Goal: Task Accomplishment & Management: Complete application form

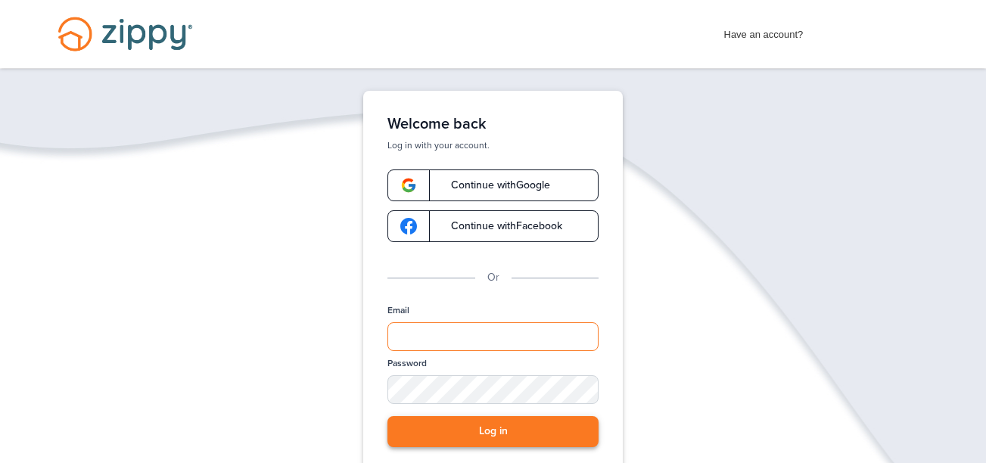
type input "**********"
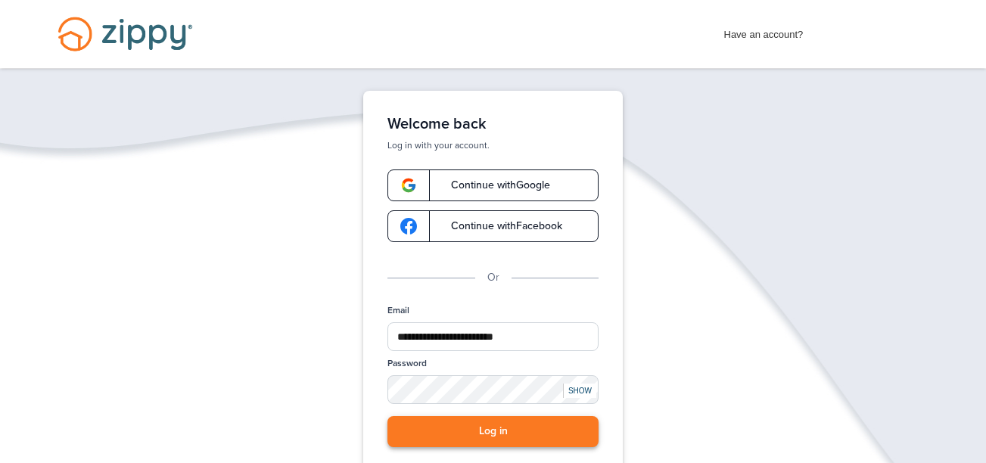
click at [506, 426] on button "Log in" at bounding box center [493, 431] width 211 height 31
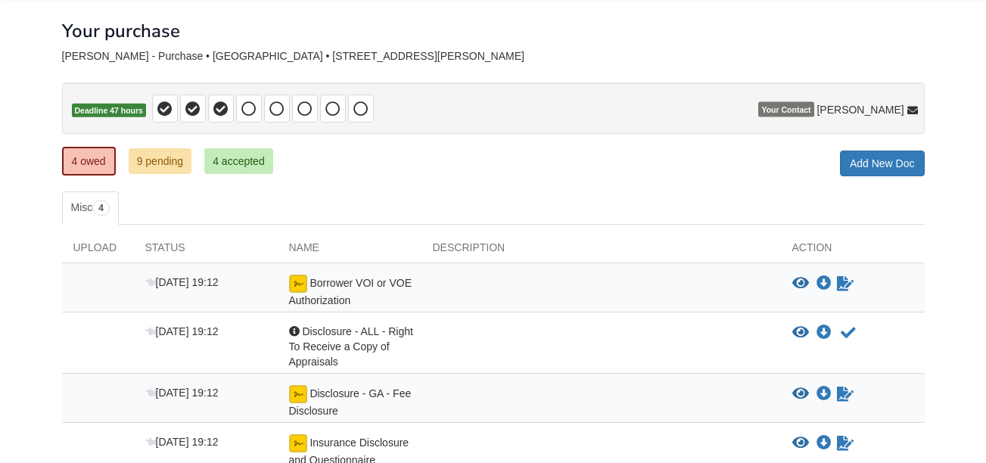
scroll to position [70, 0]
click at [162, 167] on link "9 pending" at bounding box center [161, 162] width 64 height 26
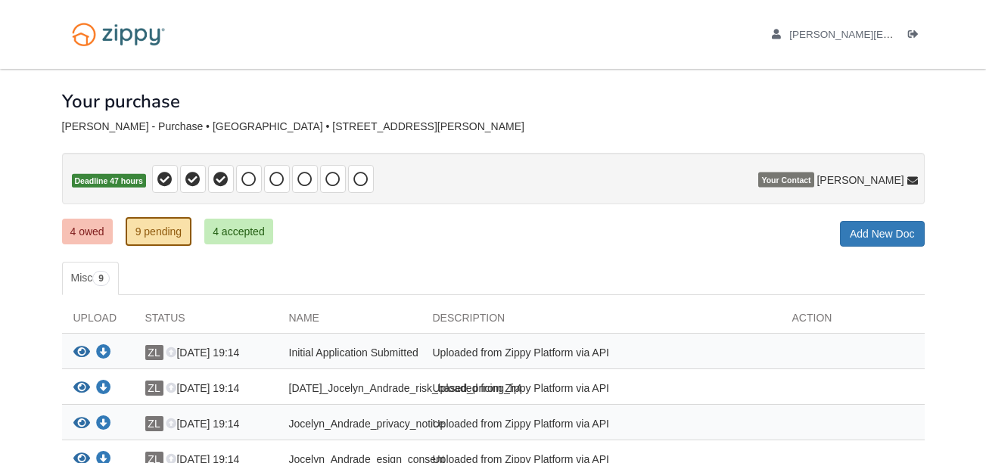
click at [30, 356] on body "bernaljocelyn@outlook.com Logout" at bounding box center [493, 385] width 986 height 771
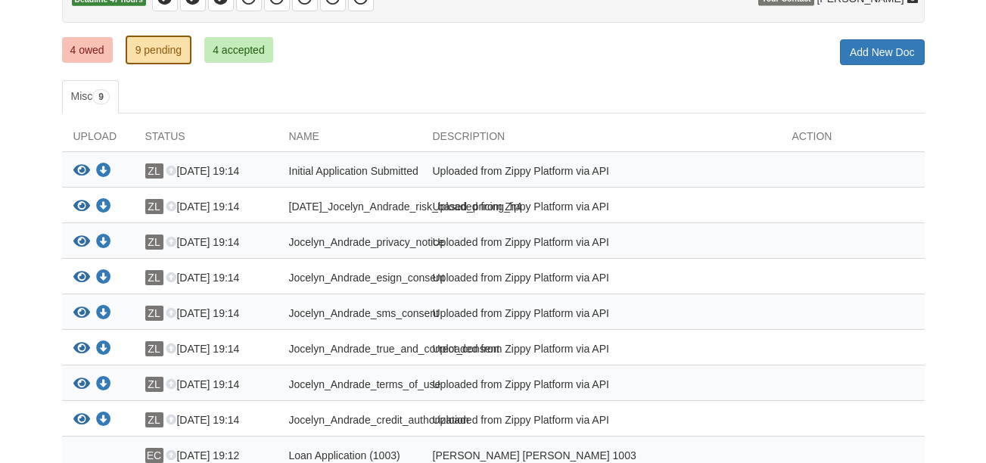
scroll to position [151, 0]
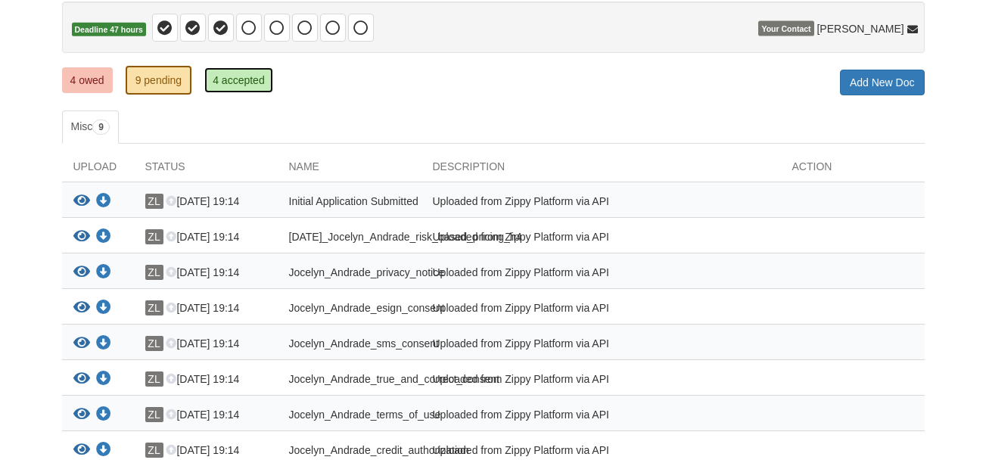
click at [250, 79] on link "4 accepted" at bounding box center [238, 80] width 69 height 26
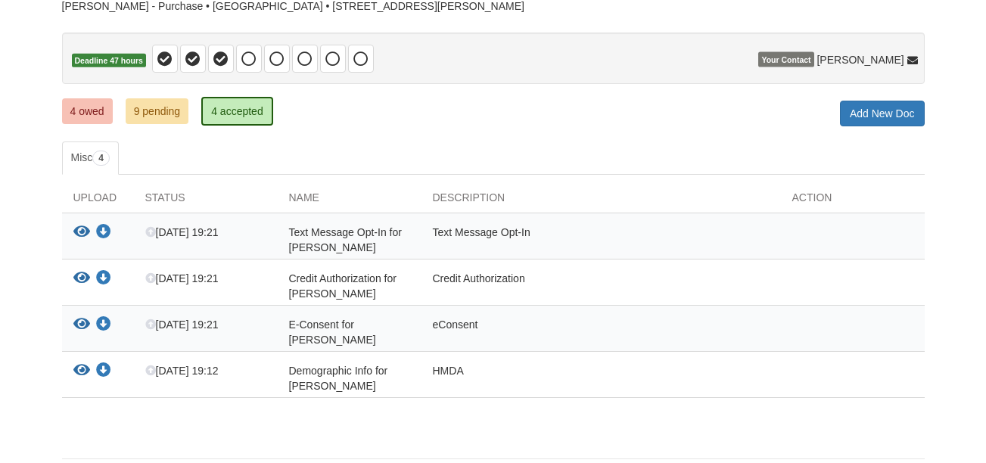
scroll to position [117, 0]
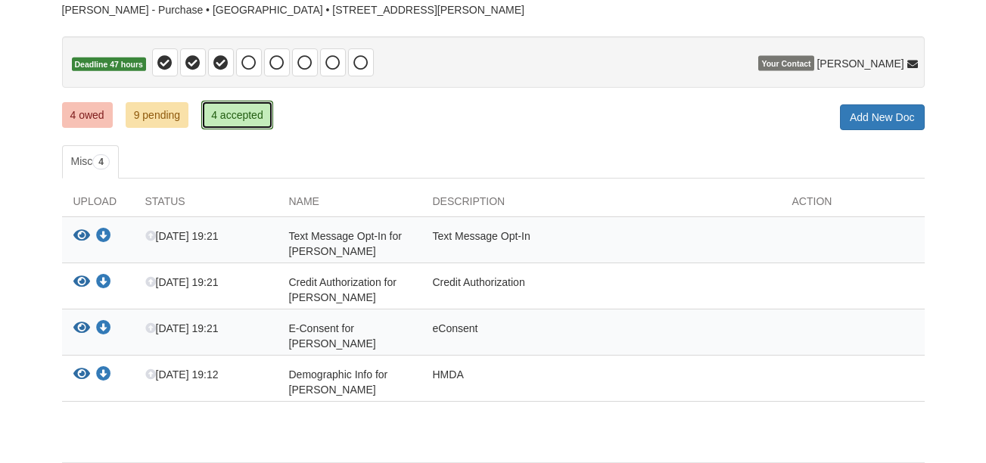
click at [242, 107] on link "4 accepted" at bounding box center [237, 115] width 72 height 29
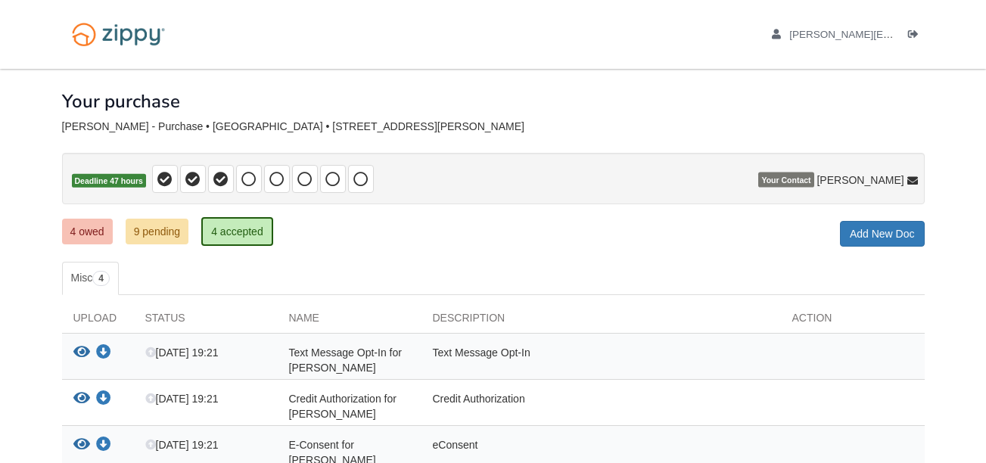
click at [71, 349] on div "View your document Download your document" at bounding box center [98, 360] width 72 height 30
click at [89, 351] on icon "View Text Message Opt-In for Jocelyn Y Andrade" at bounding box center [81, 352] width 17 height 15
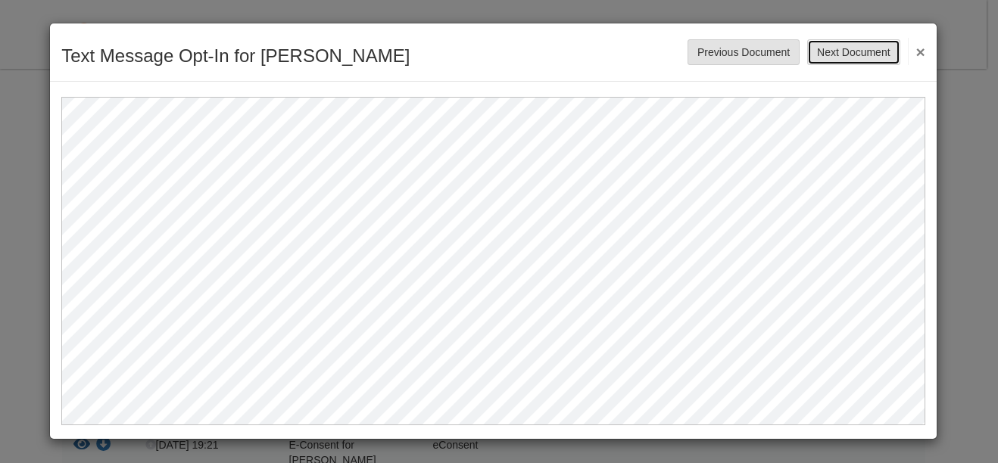
click at [850, 42] on button "Next Document" at bounding box center [853, 52] width 92 height 26
click at [850, 50] on button "Next Document" at bounding box center [853, 52] width 92 height 26
click at [839, 43] on button "Next Document" at bounding box center [853, 52] width 92 height 26
click at [840, 44] on button "Next Document" at bounding box center [853, 52] width 92 height 26
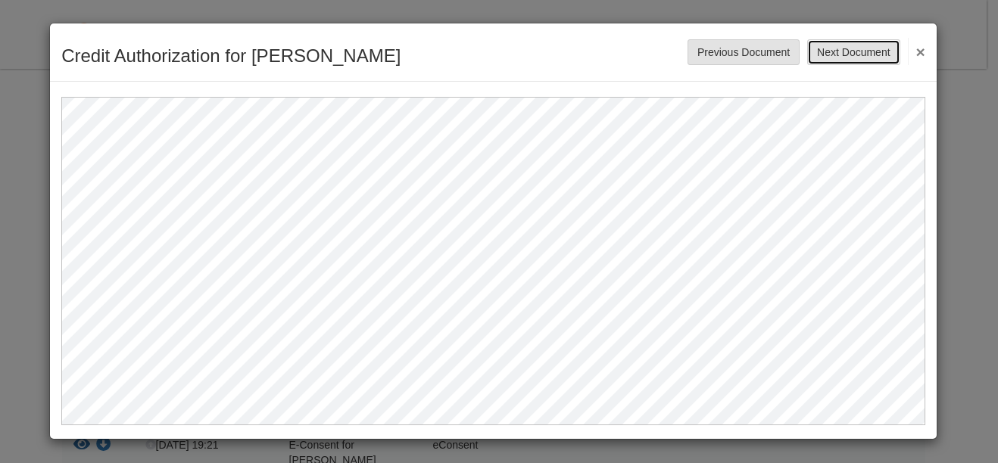
click at [840, 44] on button "Next Document" at bounding box center [853, 52] width 92 height 26
click at [923, 57] on button "×" at bounding box center [916, 51] width 17 height 27
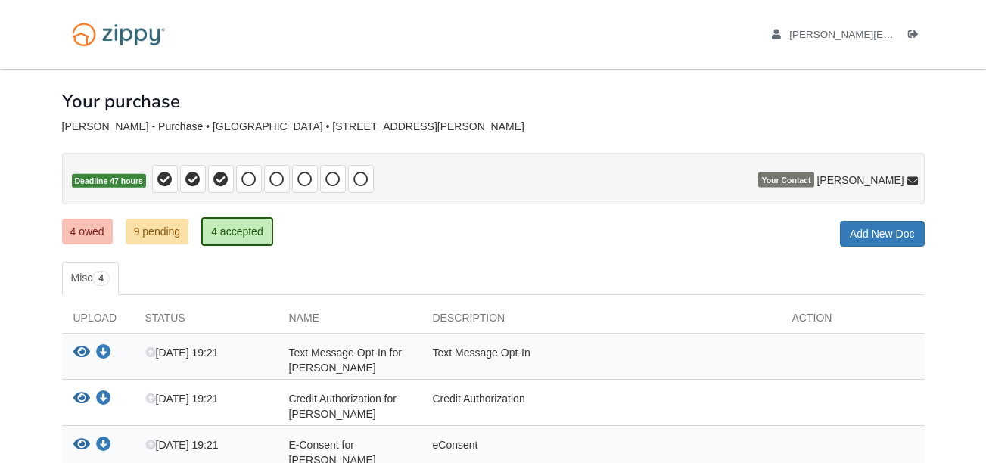
click at [961, 254] on body "bernaljocelyn@outlook.com Logout" at bounding box center [493, 320] width 986 height 640
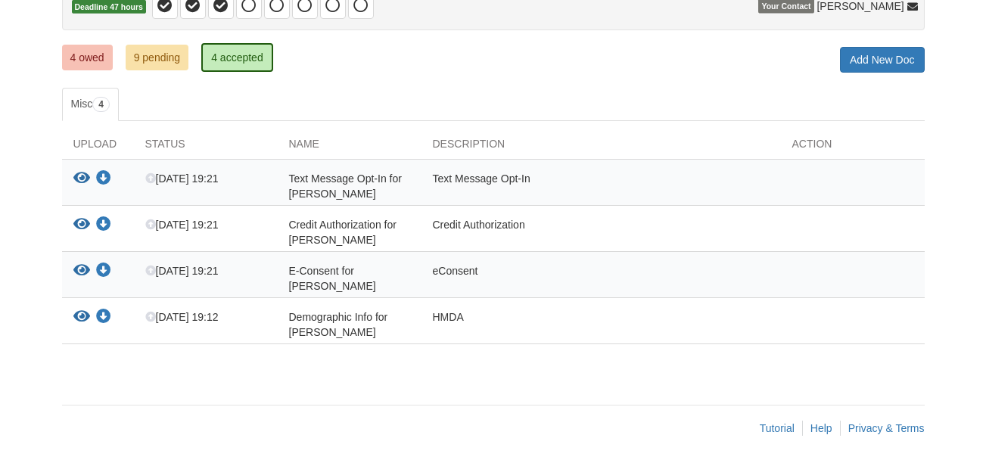
scroll to position [177, 0]
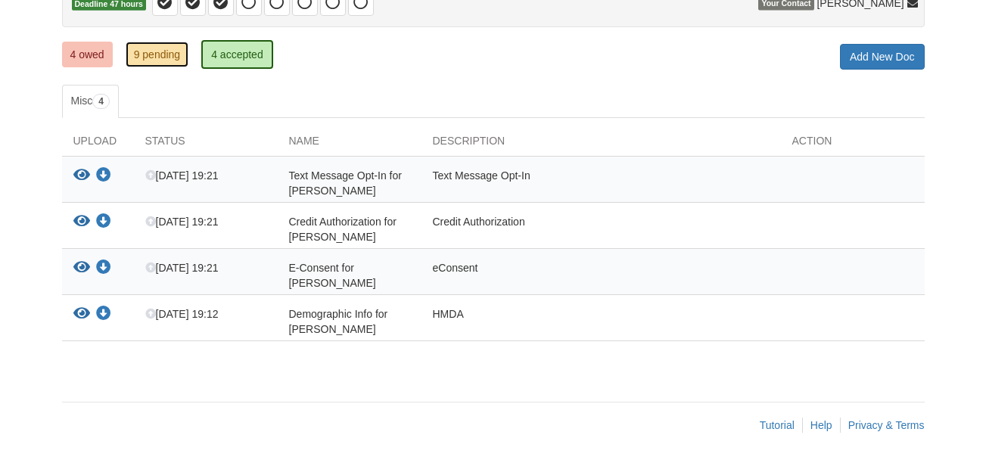
click at [154, 59] on link "9 pending" at bounding box center [158, 55] width 64 height 26
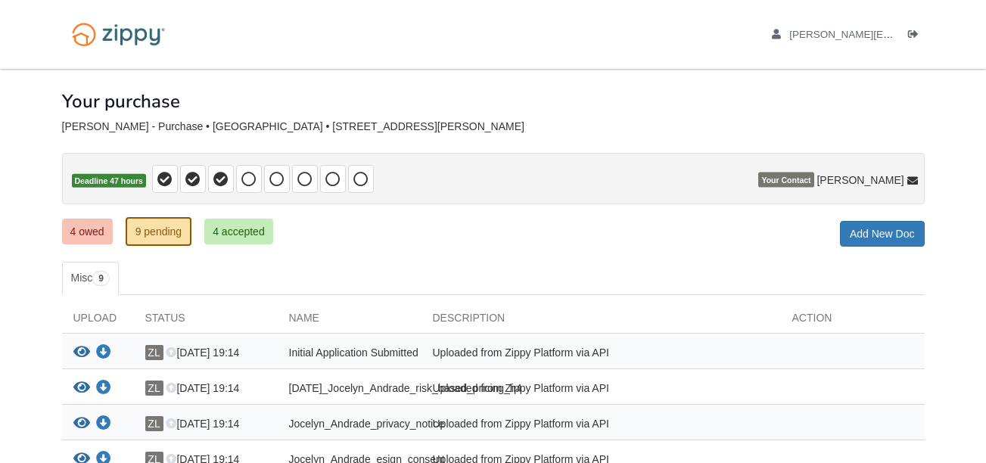
click at [13, 307] on body "[EMAIL_ADDRESS][DOMAIN_NAME] Logout" at bounding box center [493, 385] width 986 height 771
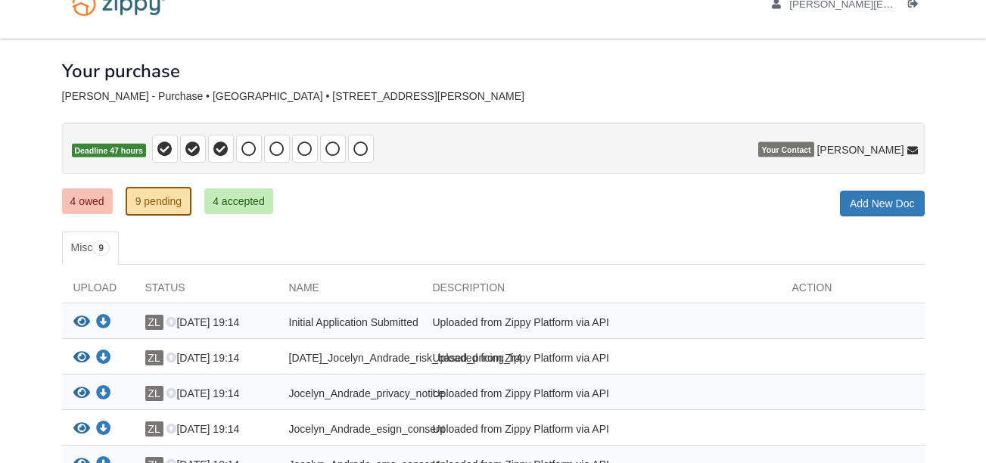
click at [13, 307] on body "[EMAIL_ADDRESS][DOMAIN_NAME] Logout" at bounding box center [493, 355] width 986 height 771
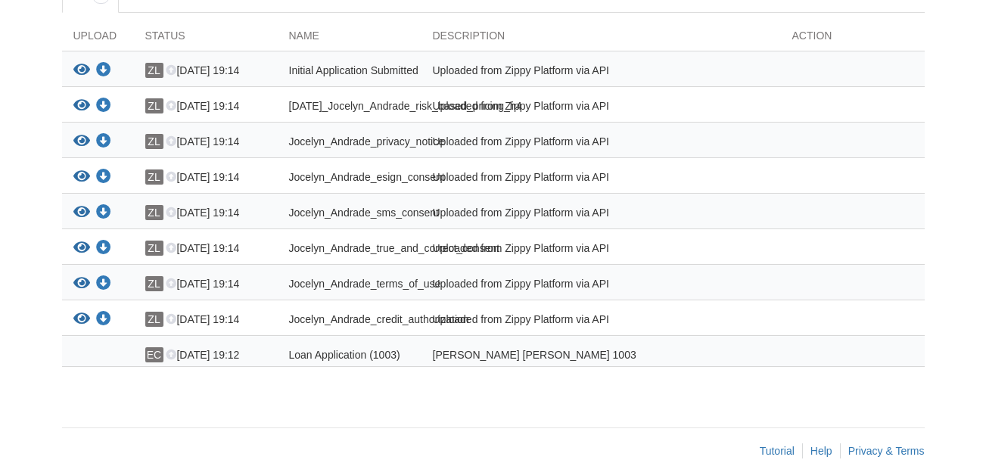
scroll to position [319, 0]
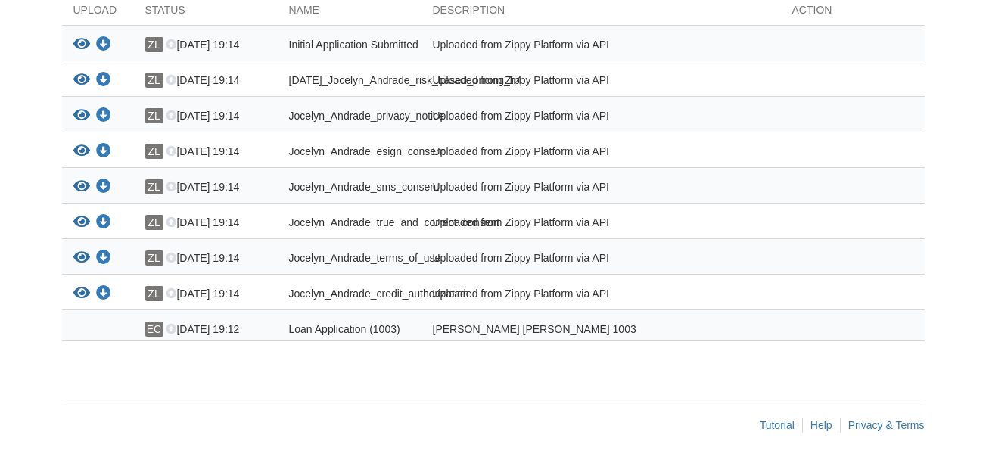
click at [353, 331] on span "Loan Application (1003)" at bounding box center [344, 329] width 111 height 12
click at [540, 378] on div "× × × Pending Add Document Notice document will be included in the email sent t…" at bounding box center [493, 74] width 863 height 626
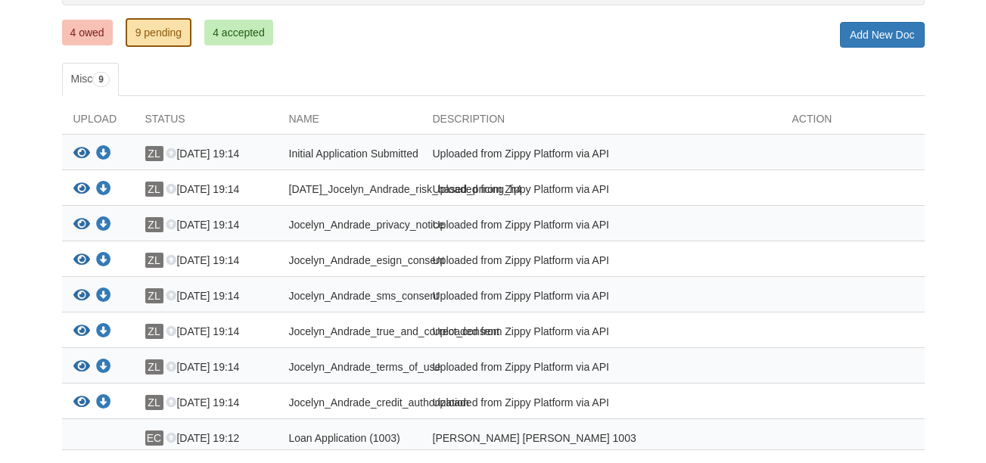
scroll to position [198, 0]
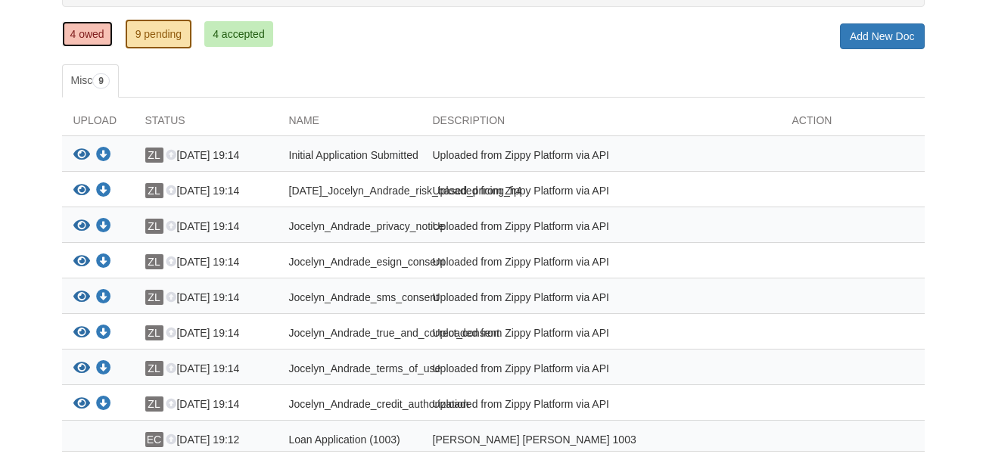
click at [78, 40] on link "4 owed" at bounding box center [87, 34] width 51 height 26
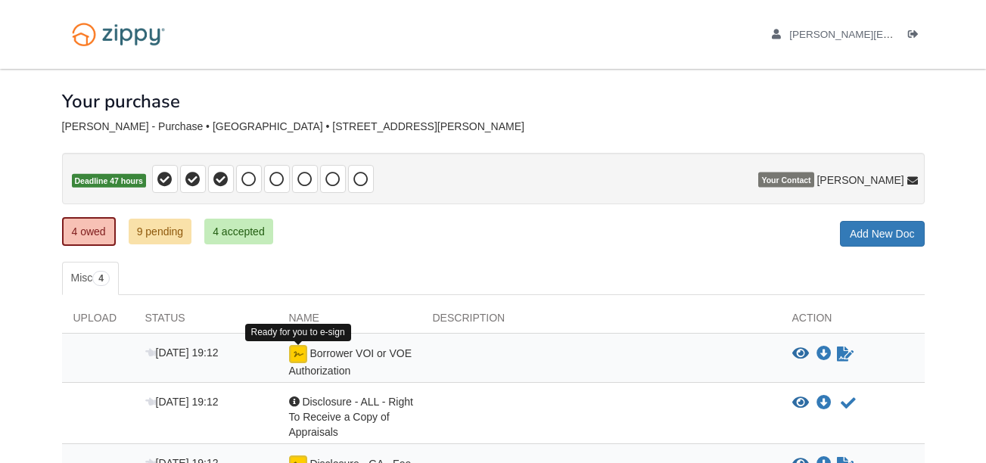
click at [304, 356] on img at bounding box center [298, 354] width 18 height 18
click at [296, 356] on img at bounding box center [298, 354] width 18 height 18
click at [840, 355] on icon "Sign Form" at bounding box center [845, 354] width 17 height 15
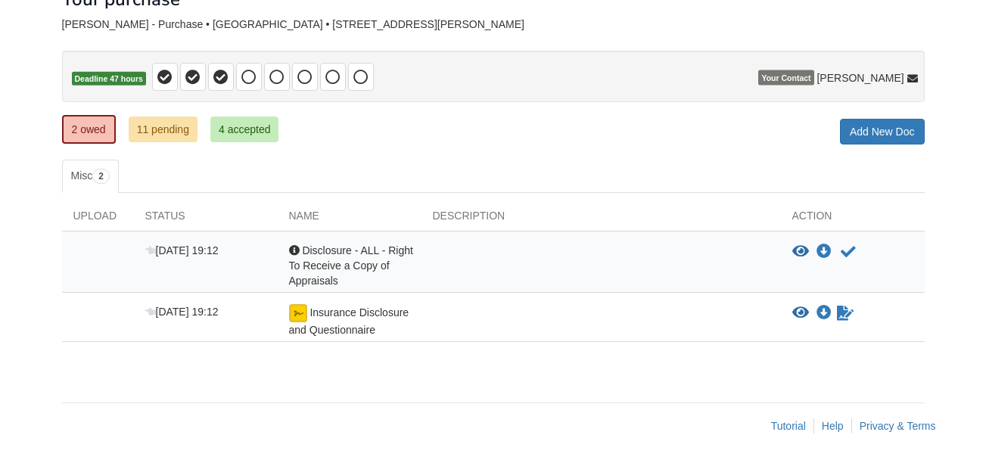
scroll to position [103, 0]
click at [852, 248] on icon "Acknowledge receipt of document" at bounding box center [848, 251] width 15 height 15
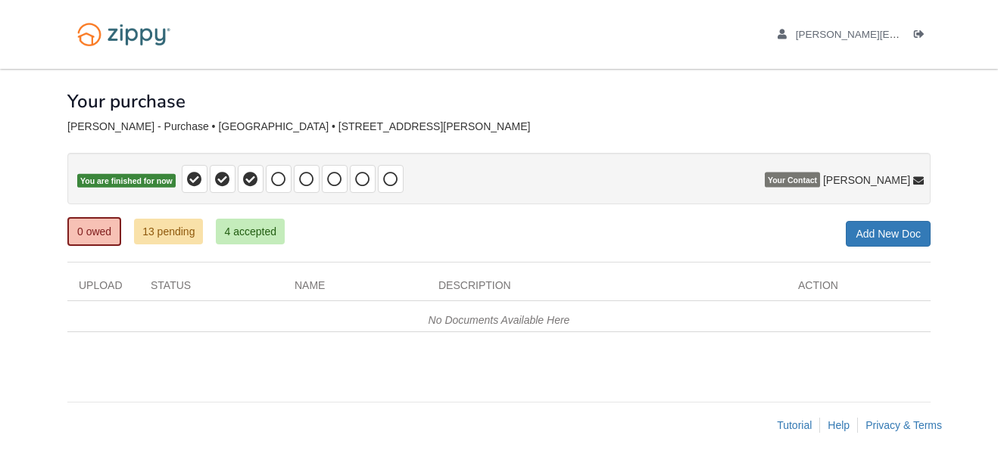
click at [252, 273] on div "Upload Status Name Description Action No Documents Available Here × Send to Enc…" at bounding box center [498, 305] width 863 height 85
click at [161, 240] on link "13 pending" at bounding box center [168, 232] width 69 height 26
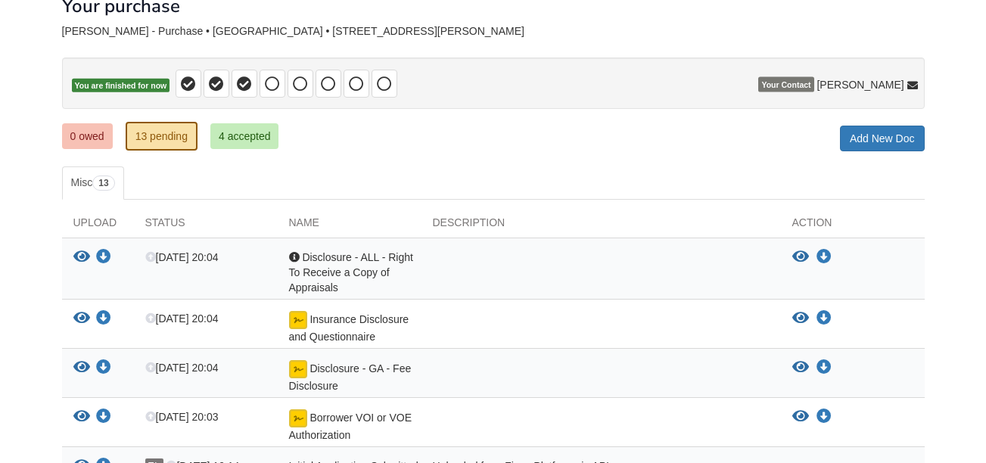
scroll to position [86, 0]
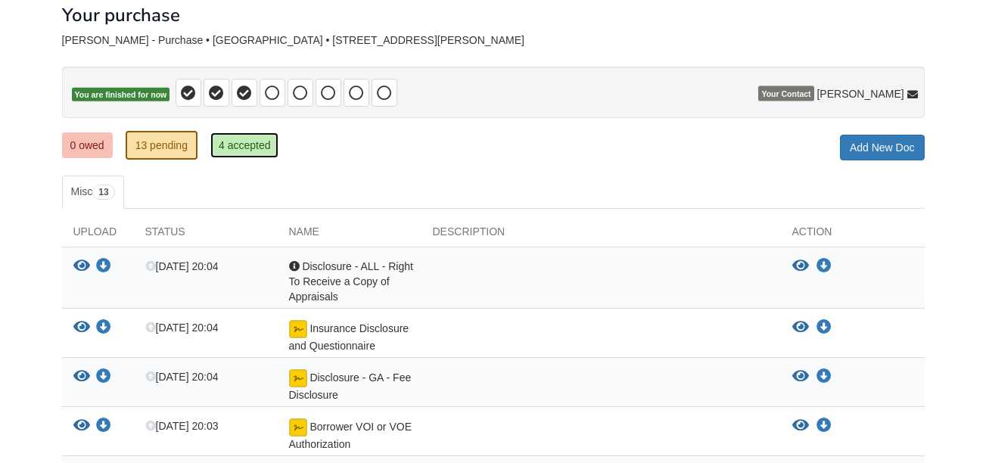
click at [241, 148] on link "4 accepted" at bounding box center [244, 145] width 69 height 26
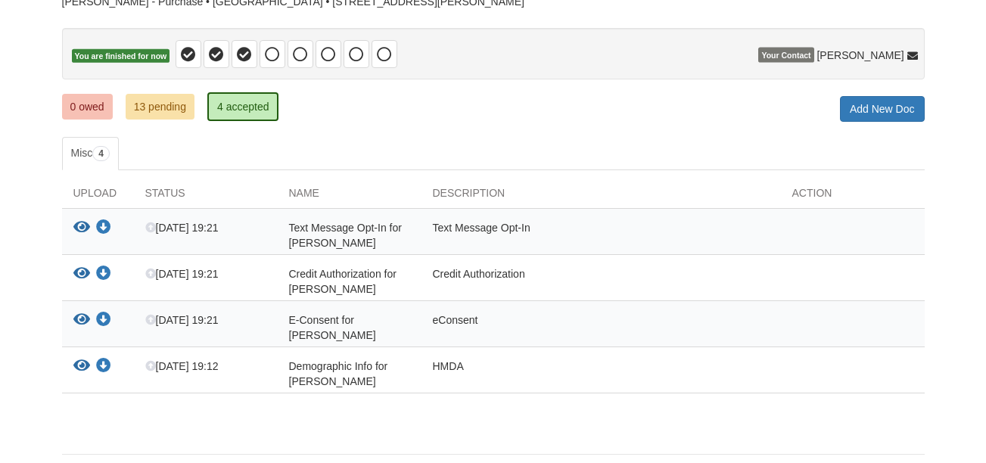
scroll to position [123, 0]
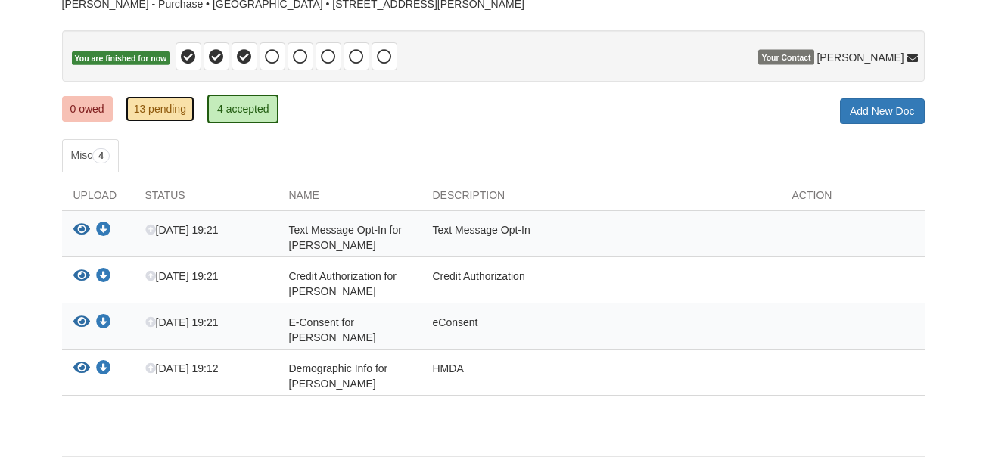
click at [149, 114] on link "13 pending" at bounding box center [160, 109] width 69 height 26
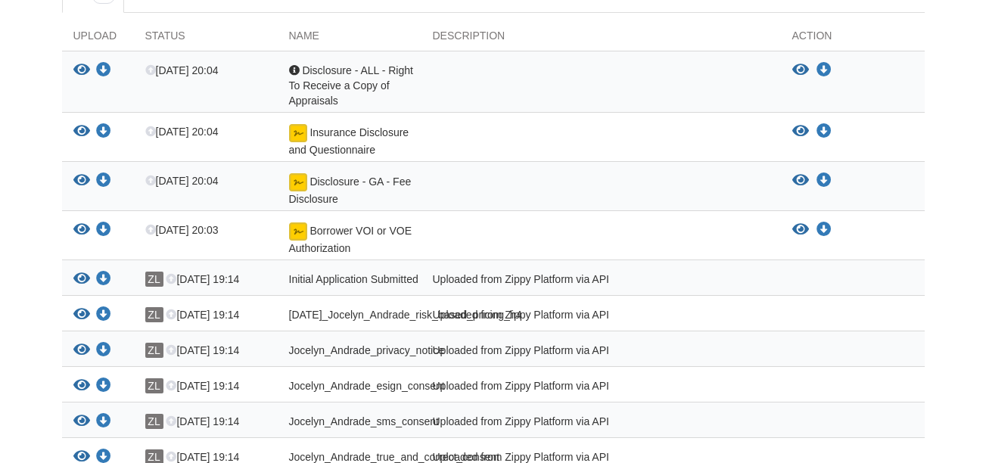
scroll to position [279, 0]
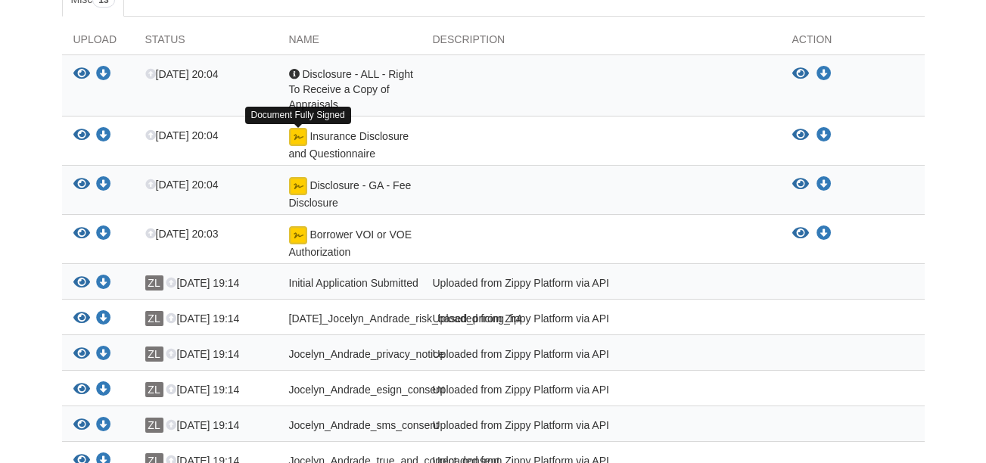
click at [300, 142] on img at bounding box center [298, 137] width 18 height 18
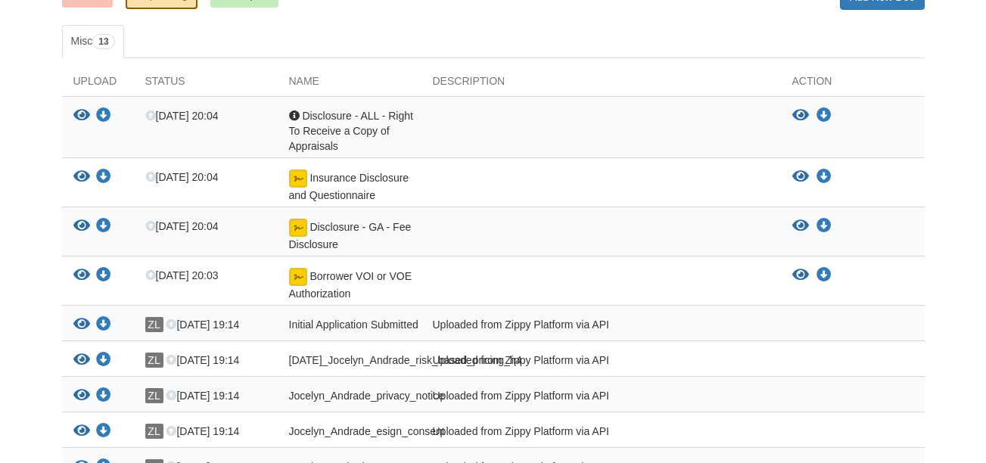
scroll to position [252, 0]
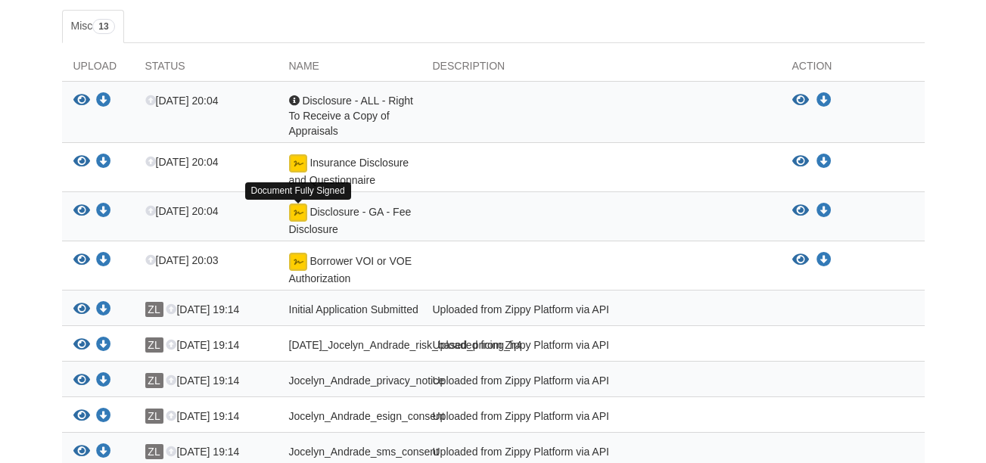
click at [298, 214] on img at bounding box center [298, 213] width 18 height 18
click at [799, 220] on div "View blank/sample document View blank/sample document Download file/sample doc …" at bounding box center [853, 220] width 144 height 33
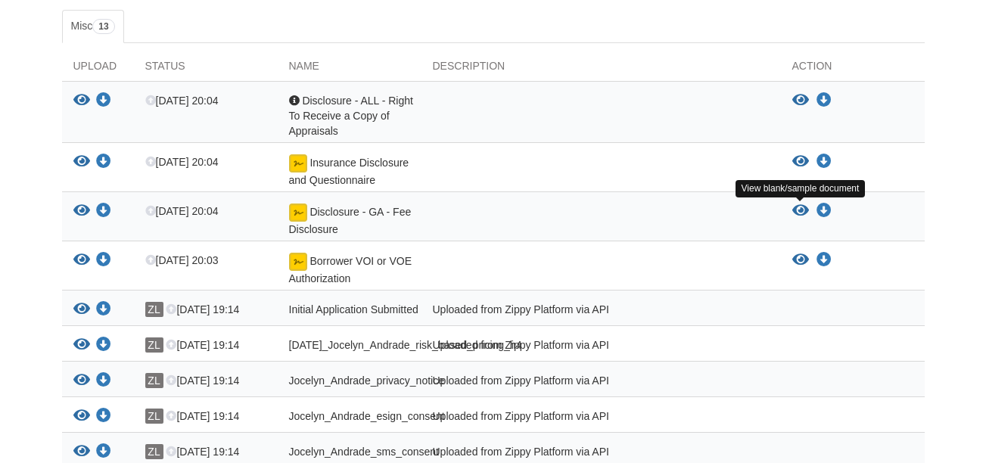
click at [799, 210] on icon "View Disclosure - GA - Fee Disclosure" at bounding box center [801, 211] width 17 height 15
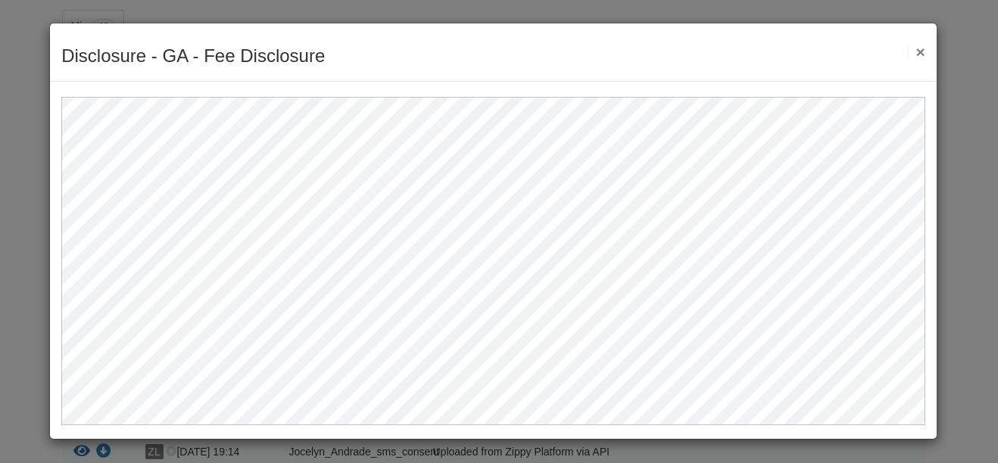
click at [924, 51] on button "×" at bounding box center [916, 52] width 17 height 16
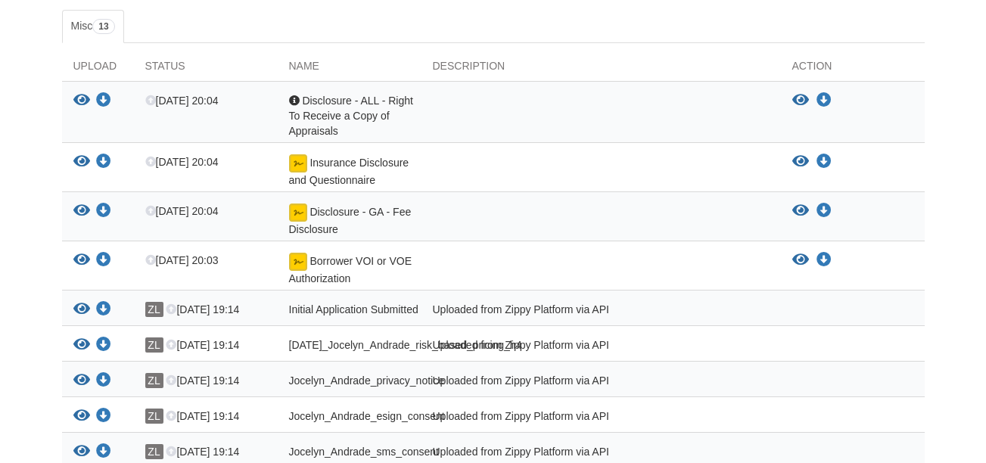
click at [21, 198] on body "bernaljocelyn@outlook.com Logout" at bounding box center [493, 238] width 986 height 980
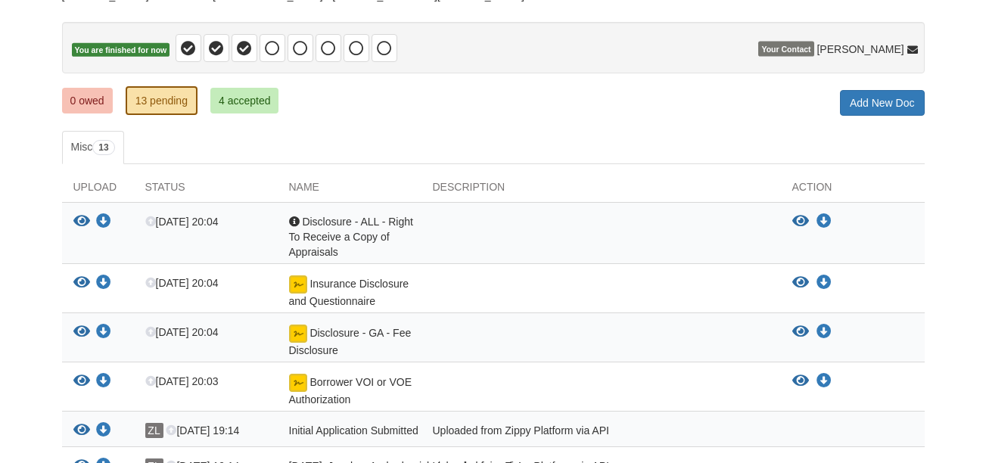
scroll to position [101, 0]
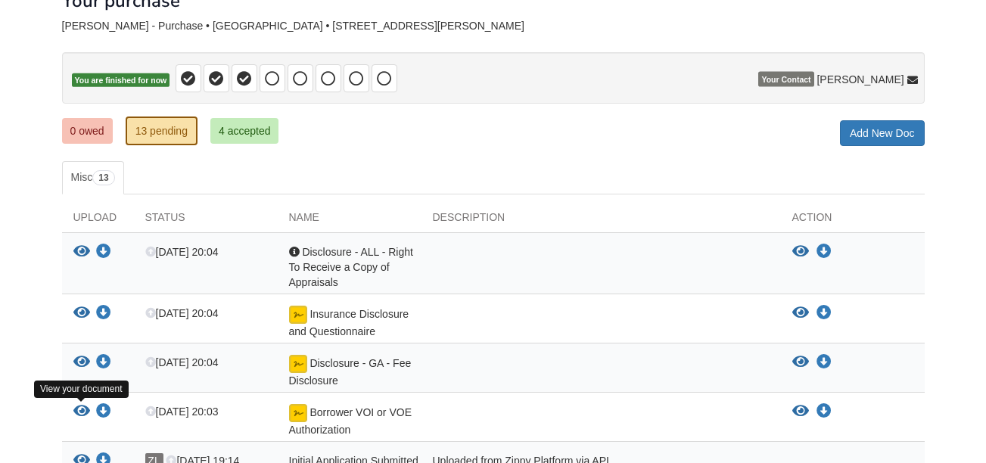
click at [83, 414] on icon "View Borrower VOI or VOE Authorization" at bounding box center [81, 411] width 17 height 15
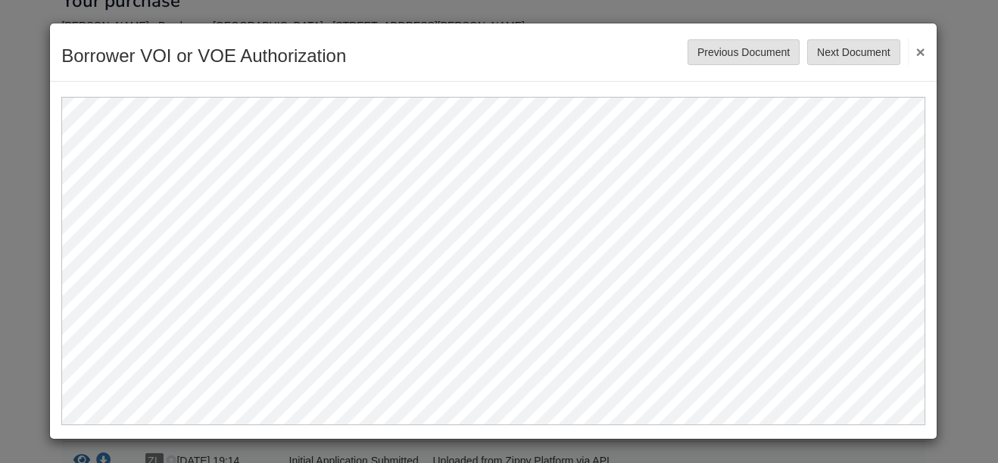
click at [926, 51] on div "Borrower VOI or VOE Authorization Save Cancel Previous Document Next Document ×" at bounding box center [493, 52] width 886 height 58
click at [917, 52] on button "×" at bounding box center [916, 51] width 17 height 27
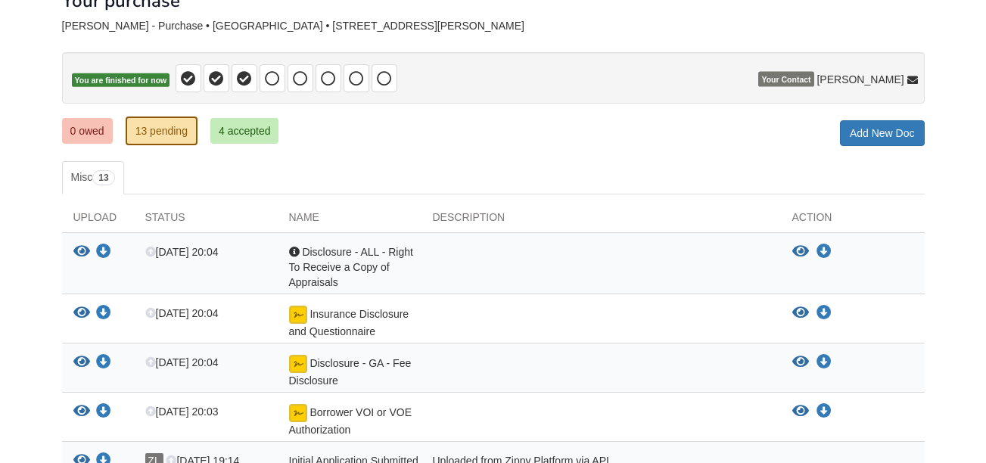
click at [921, 52] on p "You are finished for now" at bounding box center [493, 77] width 863 height 51
click at [569, 148] on div "× × × Pending Add Document Notice document will be included in the email sent t…" at bounding box center [493, 385] width 863 height 835
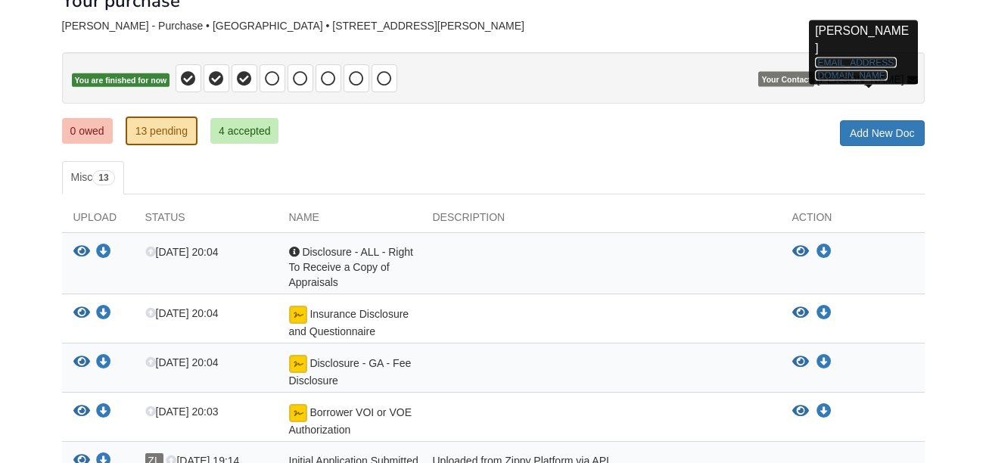
click at [882, 57] on link "ezio@zippymh.com" at bounding box center [855, 68] width 81 height 23
click at [868, 52] on p "Ezio Cecchet ezio@zippymh.com" at bounding box center [863, 53] width 96 height 60
click at [863, 57] on link "ezio@zippymh.com" at bounding box center [855, 68] width 81 height 23
